Goal: Find specific page/section: Find specific page/section

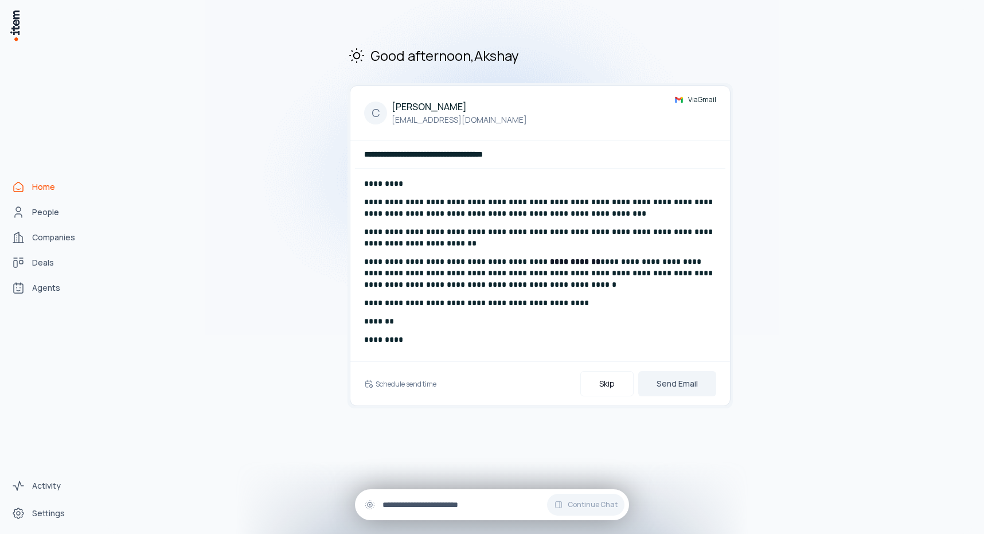
click at [411, 501] on input "text" at bounding box center [501, 504] width 237 height 13
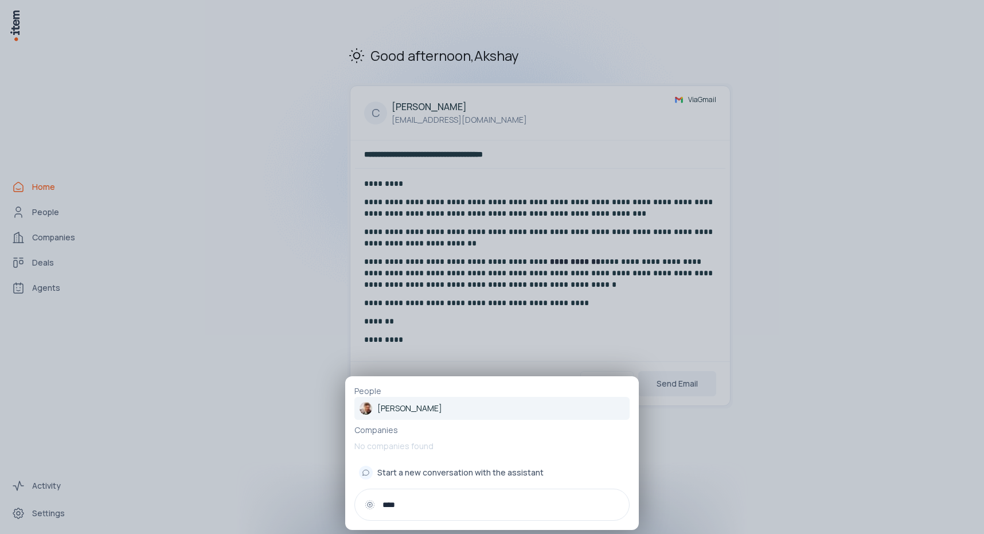
type input "****"
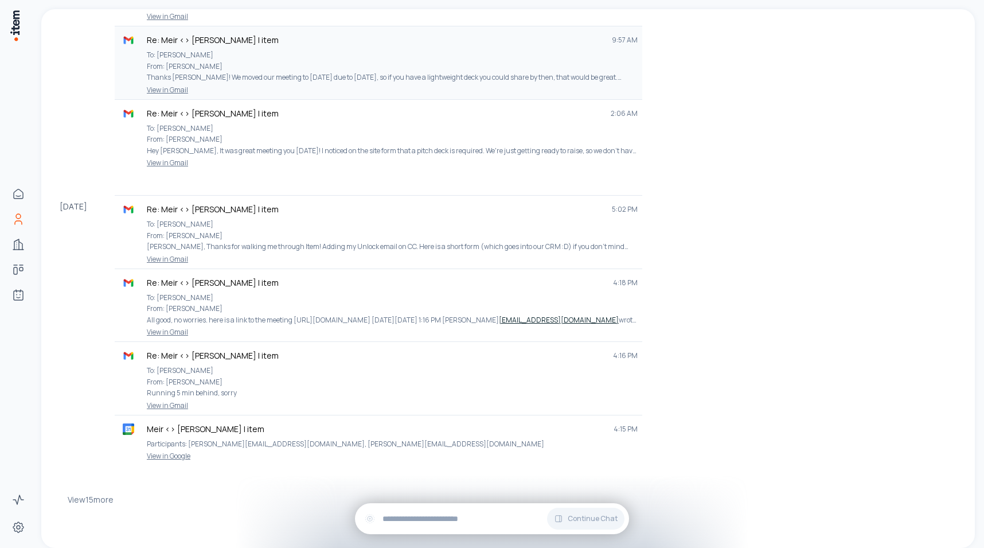
scroll to position [509, 0]
